Goal: Task Accomplishment & Management: Use online tool/utility

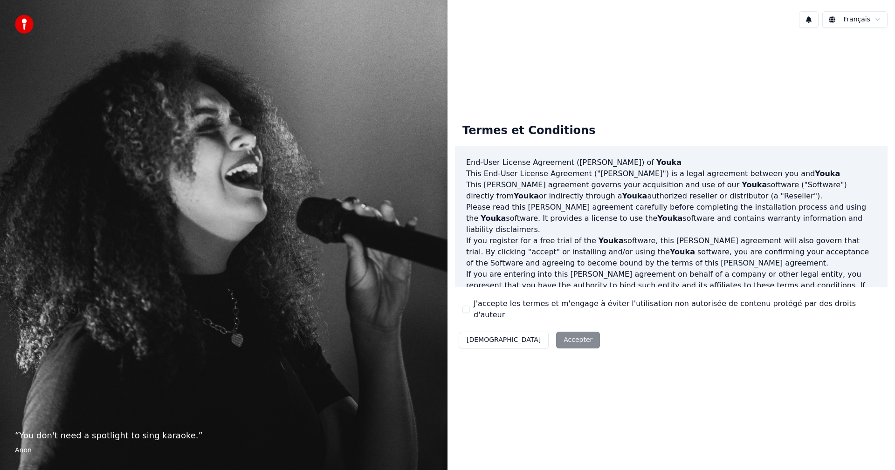
click at [474, 306] on label "J'accepte les termes et m'engage à éviter l'utilisation non autorisée de conten…" at bounding box center [676, 309] width 406 height 22
click at [470, 306] on button "J'accepte les termes et m'engage à éviter l'utilisation non autorisée de conten…" at bounding box center [465, 309] width 7 height 7
click at [556, 332] on button "Accepter" at bounding box center [578, 340] width 44 height 17
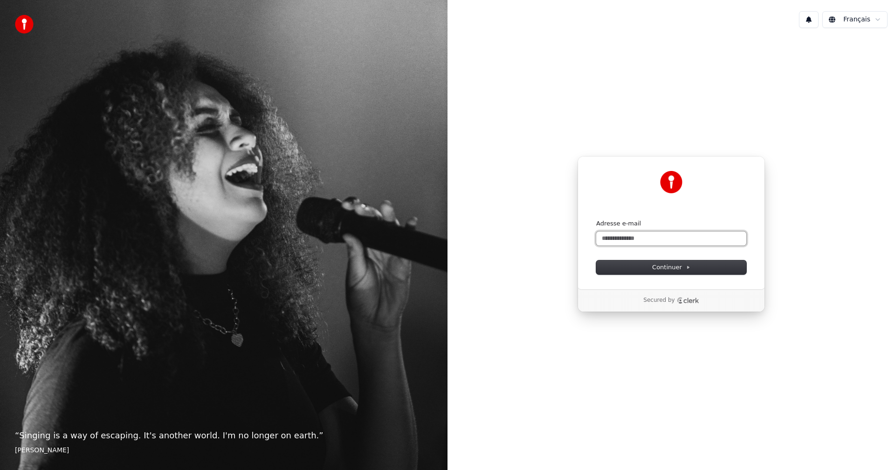
click at [613, 242] on input "Adresse e-mail" at bounding box center [671, 239] width 150 height 14
click at [596, 219] on button "submit" at bounding box center [596, 219] width 0 height 0
type input "**********"
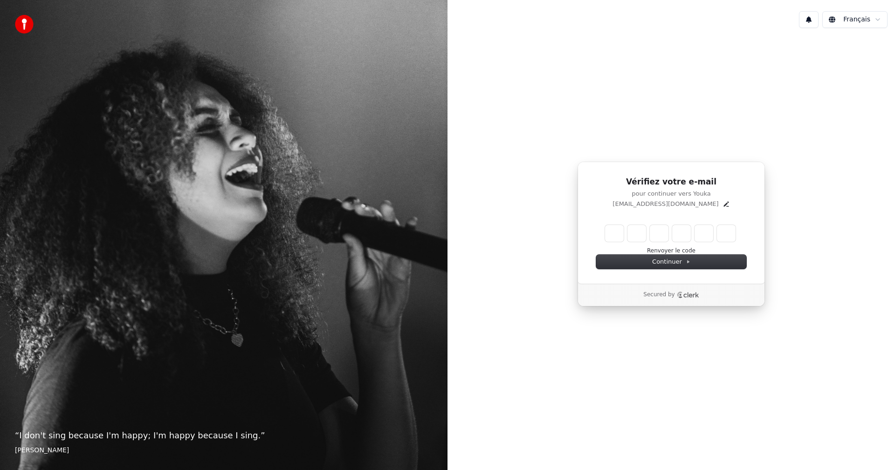
type input "******"
type input "*"
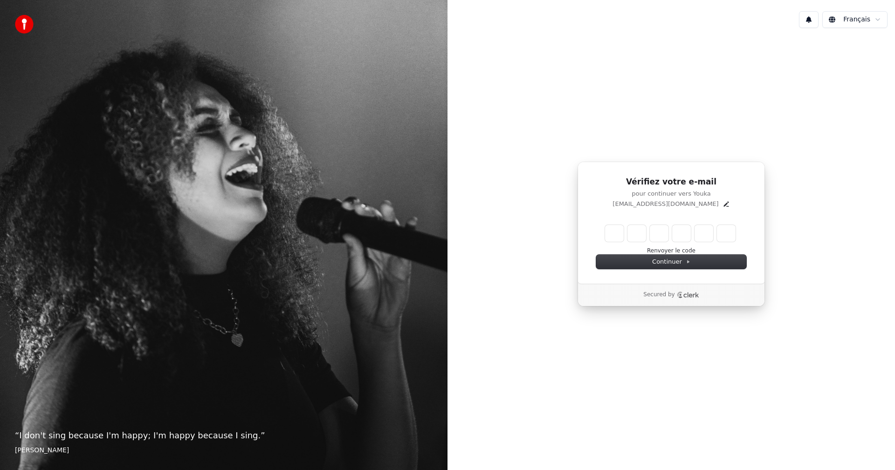
type input "*"
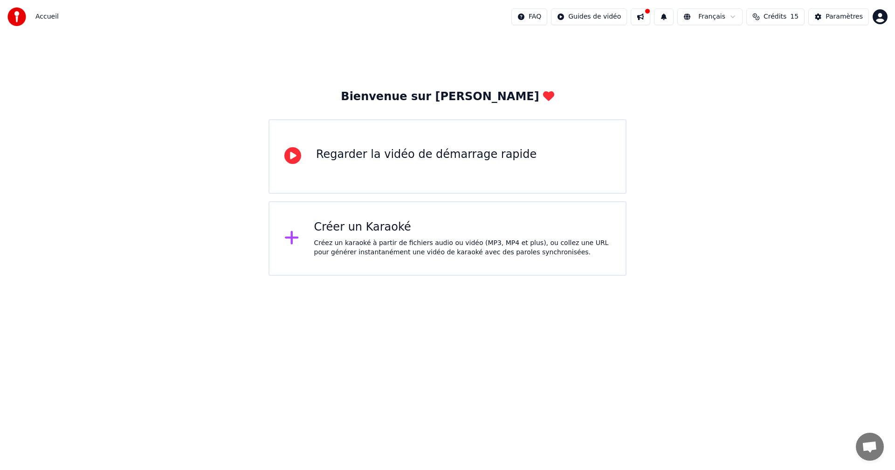
click at [363, 236] on div "Créer un Karaoké Créez un karaoké à partir de fichiers audio ou vidéo (MP3, MP4…" at bounding box center [462, 238] width 297 height 37
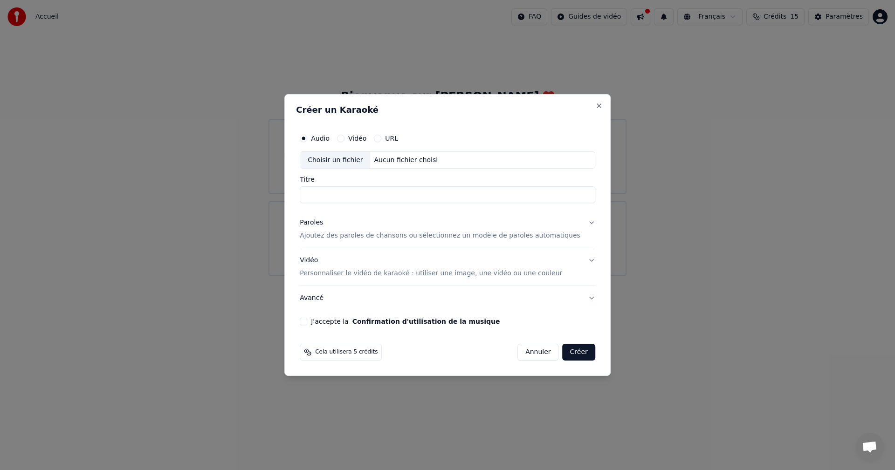
click at [336, 196] on input "Titre" at bounding box center [447, 195] width 295 height 17
click at [343, 198] on input "Titre" at bounding box center [447, 195] width 295 height 17
click at [367, 159] on div "Choisir un fichier" at bounding box center [335, 160] width 70 height 17
click at [385, 236] on p "Ajoutez des paroles de chansons ou sélectionnez un modèle de paroles automatiqu…" at bounding box center [440, 236] width 281 height 9
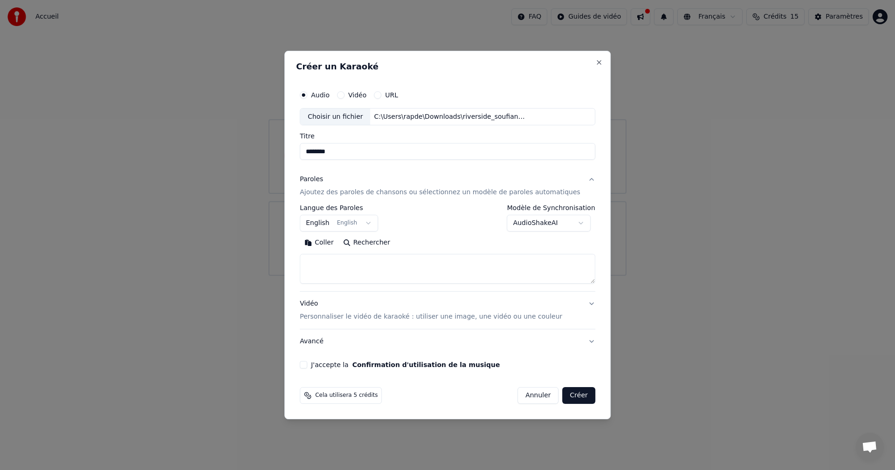
type input "**********"
click at [390, 264] on textarea at bounding box center [447, 269] width 295 height 30
paste textarea "**********"
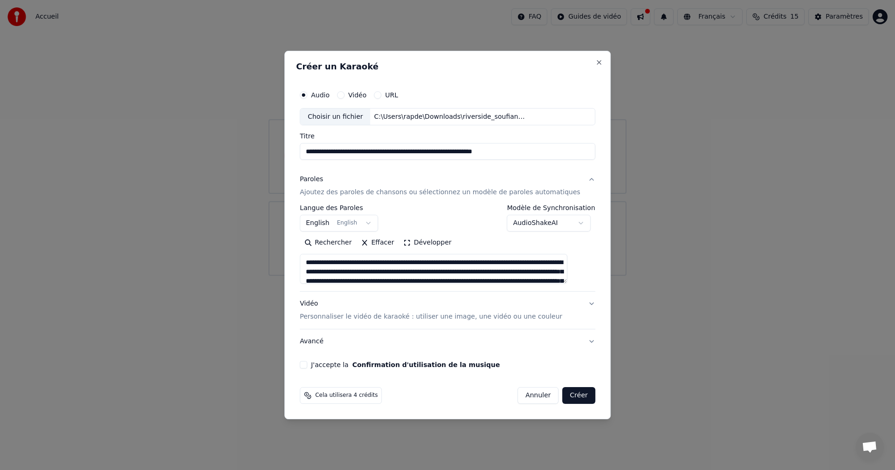
scroll to position [143, 0]
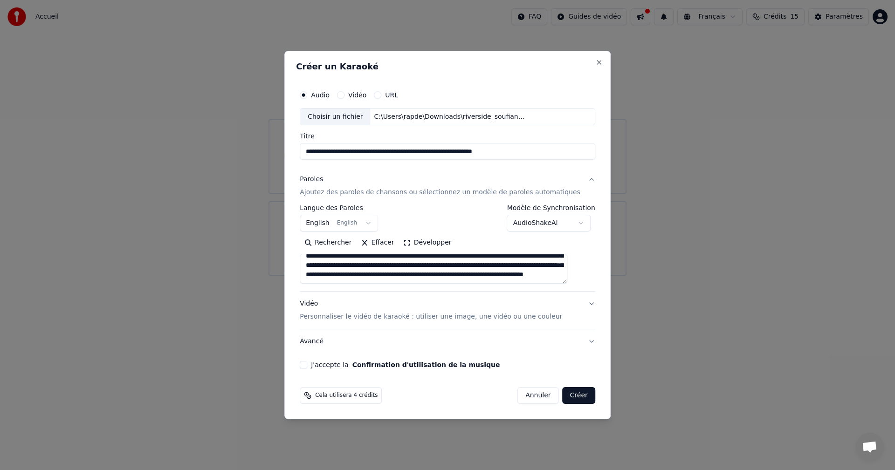
type textarea "**********"
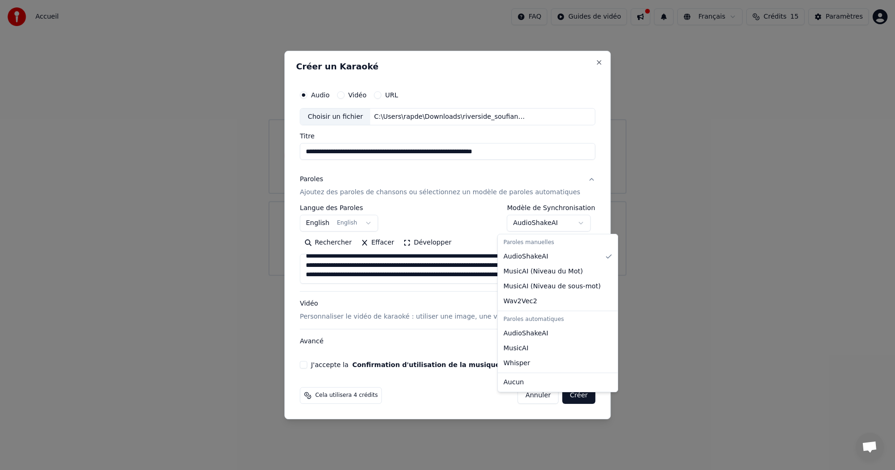
click at [521, 225] on body "**********" at bounding box center [447, 138] width 895 height 276
select select "**********"
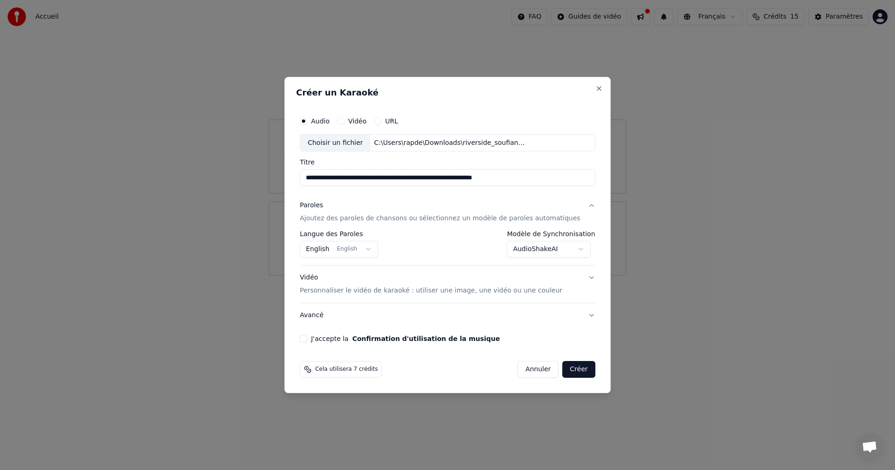
click at [307, 339] on button "J'accepte la Confirmation d'utilisation de la musique" at bounding box center [303, 338] width 7 height 7
click at [566, 368] on button "Créer" at bounding box center [578, 369] width 33 height 17
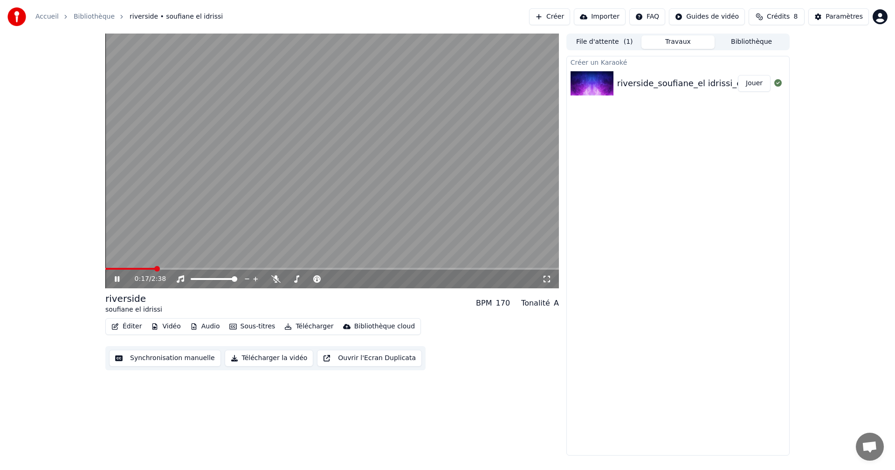
click at [116, 279] on icon at bounding box center [117, 279] width 5 height 6
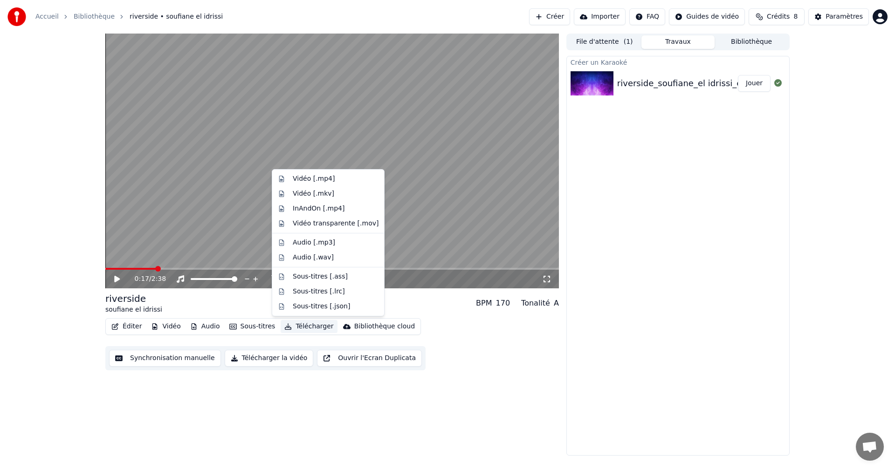
click at [285, 325] on icon "button" at bounding box center [288, 326] width 7 height 7
click at [323, 178] on div "Vidéo [.mp4]" at bounding box center [314, 178] width 42 height 9
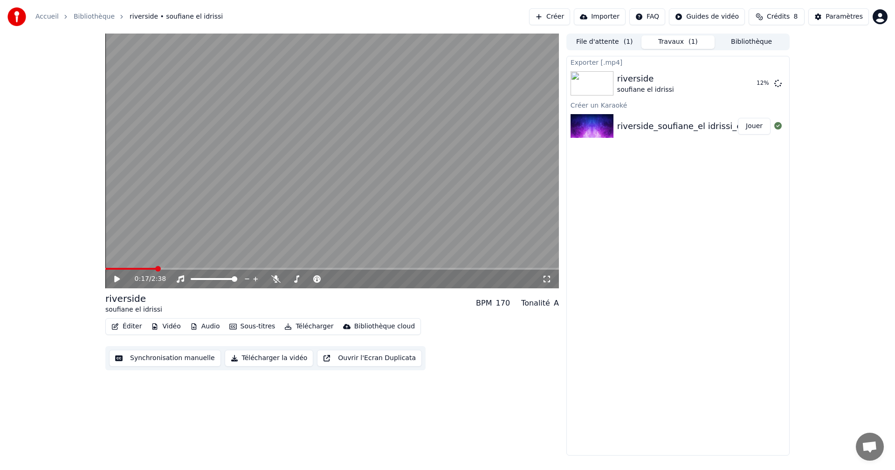
click at [502, 143] on video at bounding box center [331, 161] width 453 height 255
click at [395, 128] on video at bounding box center [331, 161] width 453 height 255
click at [347, 112] on video at bounding box center [331, 161] width 453 height 255
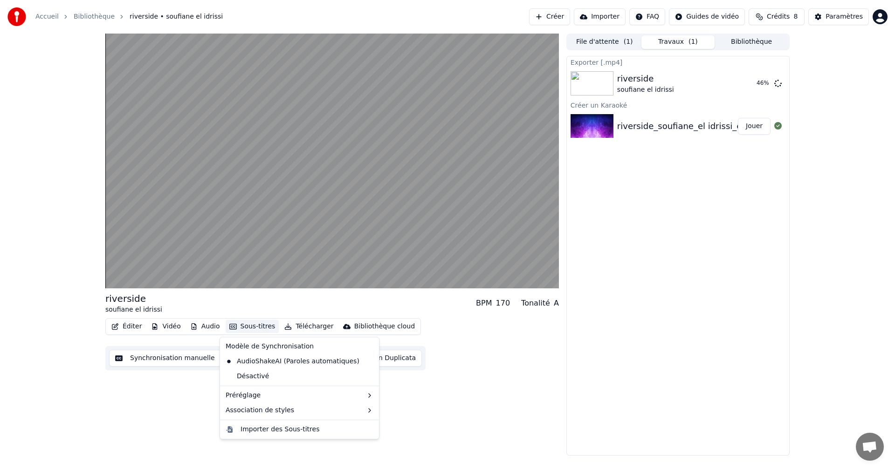
click at [254, 325] on button "Sous-titres" at bounding box center [253, 326] width 54 height 13
click at [422, 326] on div "Éditer Vidéo Audio Sous-titres Télécharger Bibliothèque cloud Synchronisation m…" at bounding box center [331, 344] width 453 height 52
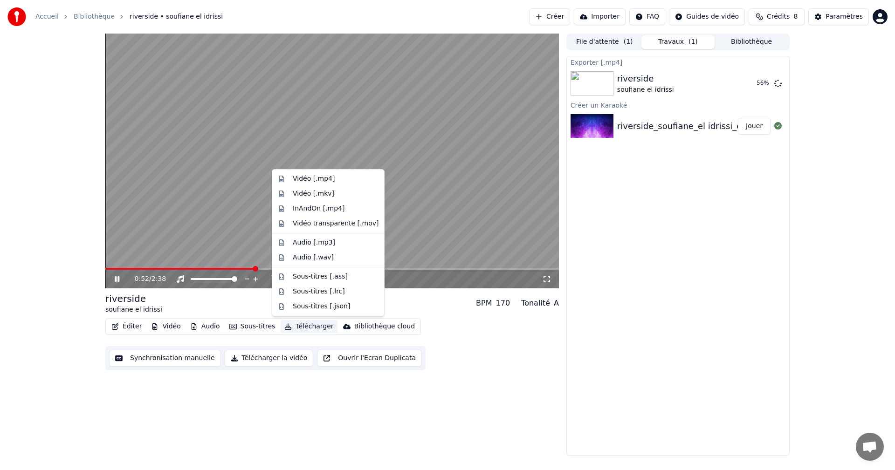
click at [297, 326] on button "Télécharger" at bounding box center [309, 326] width 56 height 13
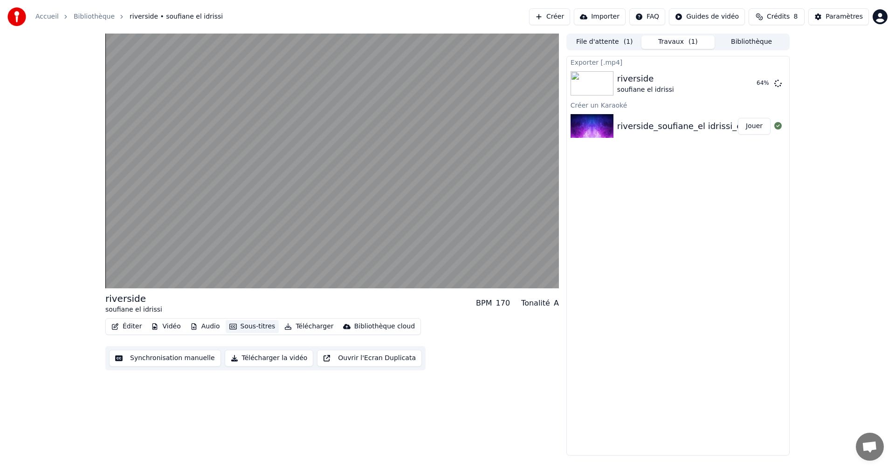
click at [231, 326] on icon "button" at bounding box center [232, 326] width 7 height 7
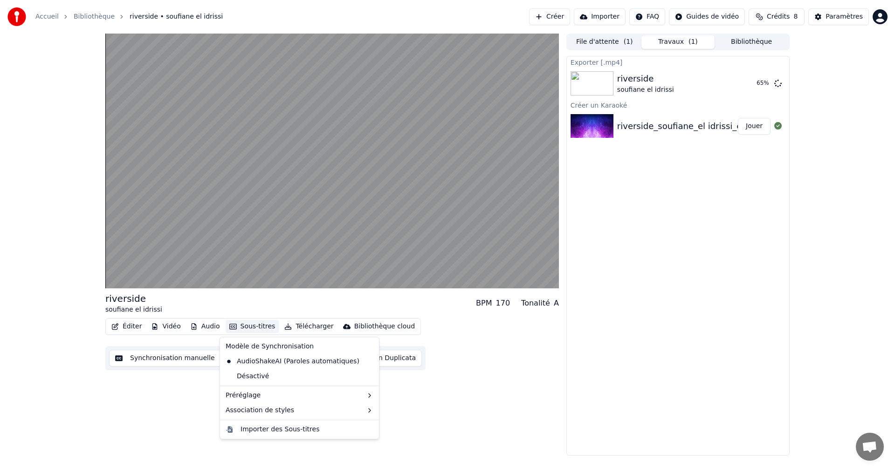
click at [231, 326] on icon "button" at bounding box center [232, 326] width 7 height 7
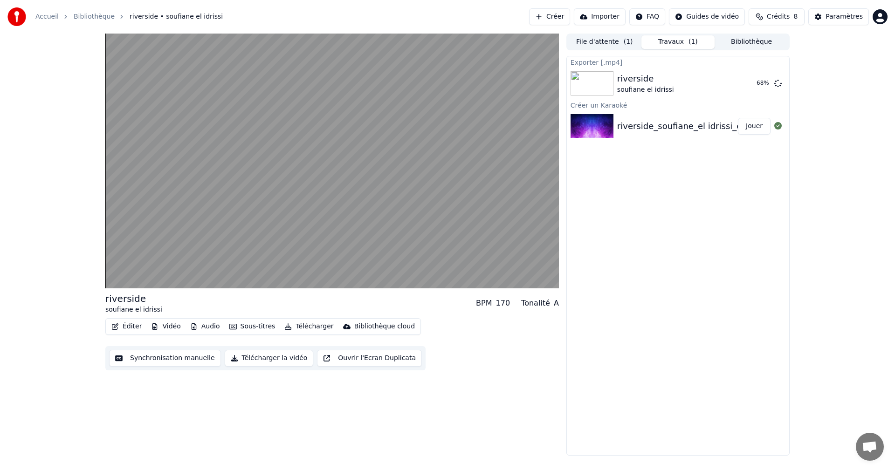
click at [89, 300] on div "[PERSON_NAME] el idrissi BPM 170 Tonalité A Éditer Vidéo Audio Sous-titres Télé…" at bounding box center [447, 245] width 895 height 422
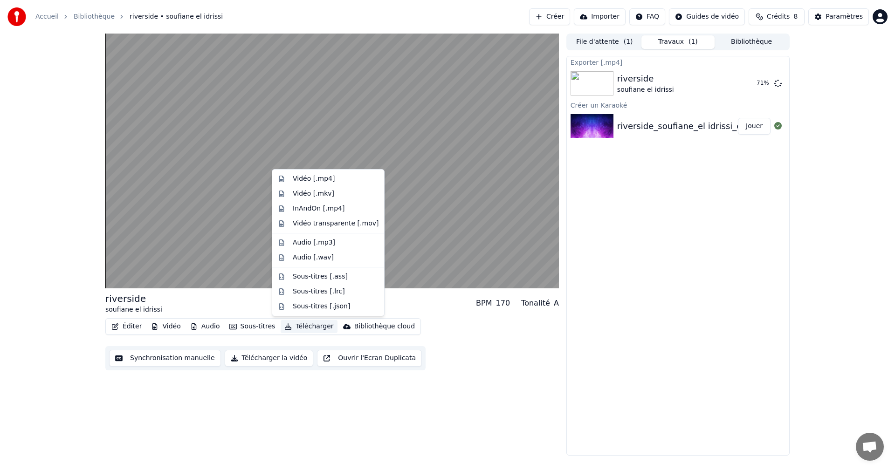
click at [284, 326] on icon "button" at bounding box center [287, 326] width 7 height 7
click at [300, 279] on div "Sous-titres [.ass]" at bounding box center [320, 276] width 55 height 9
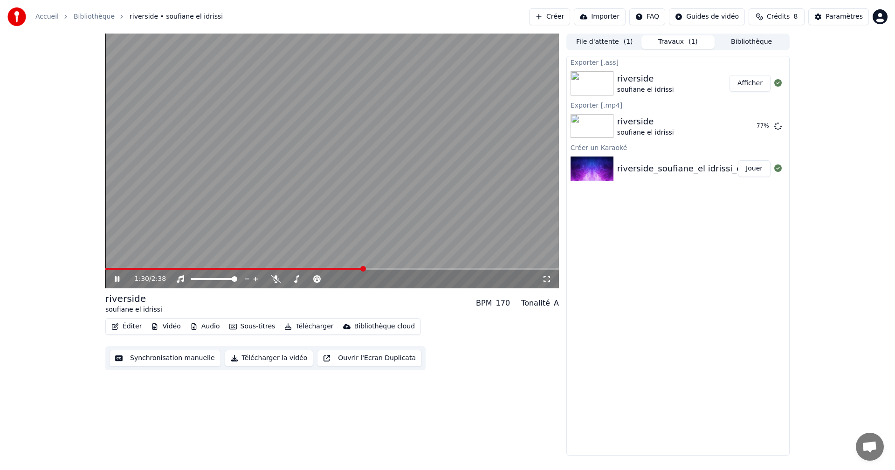
click at [736, 86] on button "Afficher" at bounding box center [749, 83] width 41 height 17
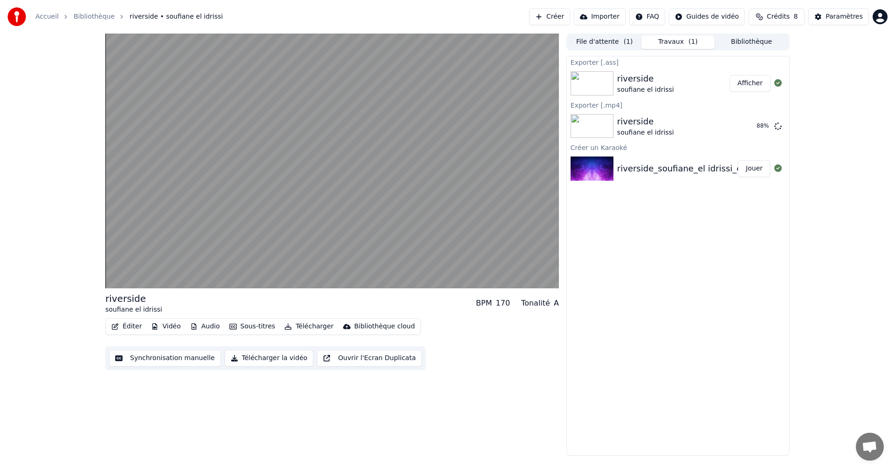
click at [513, 384] on div "[PERSON_NAME] el idrissi BPM 170 Tonalité A Éditer Vidéo Audio Sous-titres Télé…" at bounding box center [331, 245] width 453 height 422
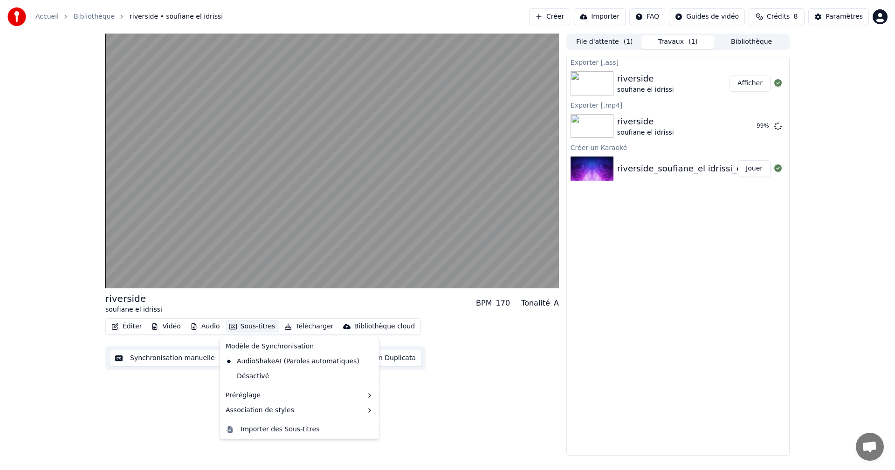
click at [237, 324] on button "Sous-titres" at bounding box center [253, 326] width 54 height 13
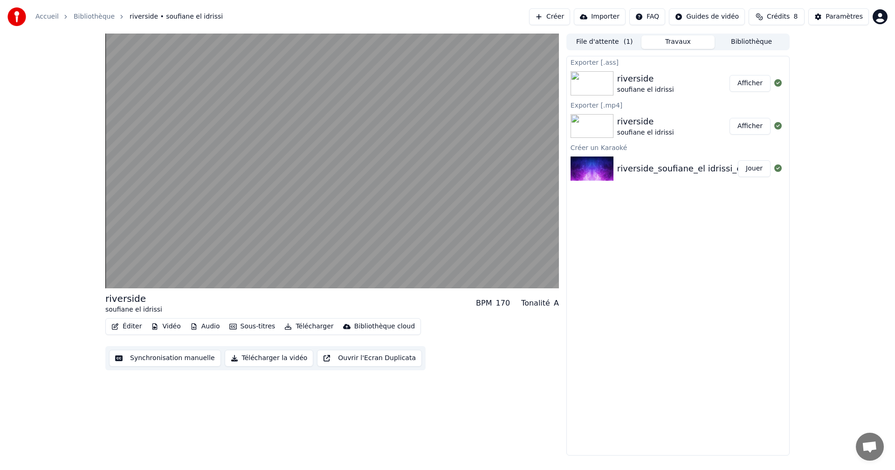
click at [440, 350] on div "Éditer Vidéo Audio Sous-titres Télécharger Bibliothèque cloud Synchronisation m…" at bounding box center [331, 344] width 453 height 52
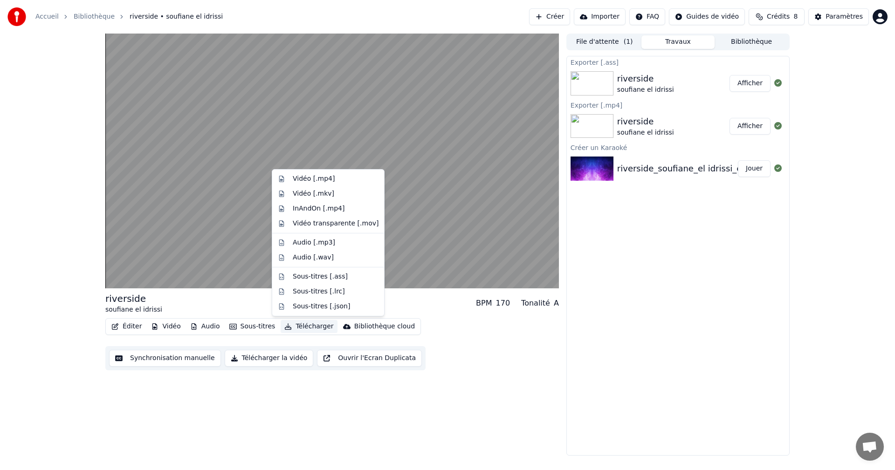
click at [315, 329] on button "Télécharger" at bounding box center [309, 326] width 56 height 13
click at [317, 308] on div "Sous-titres [.json]" at bounding box center [321, 306] width 57 height 9
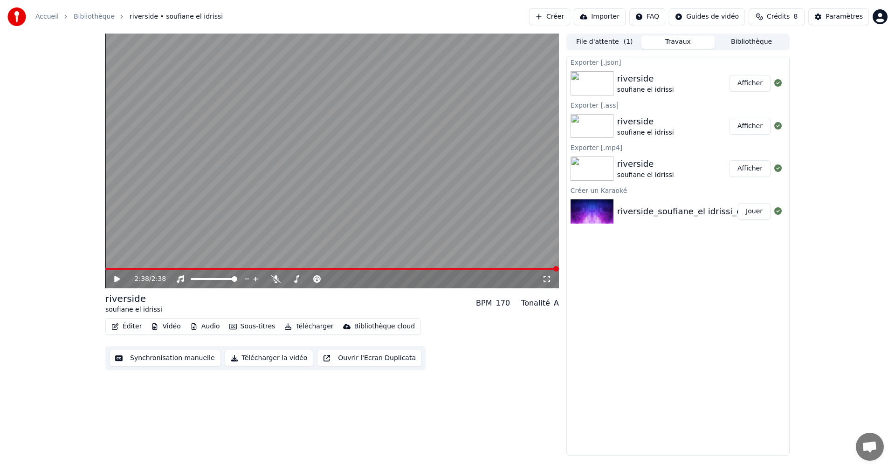
click at [740, 168] on button "Afficher" at bounding box center [749, 168] width 41 height 17
